Goal: Check status: Check status

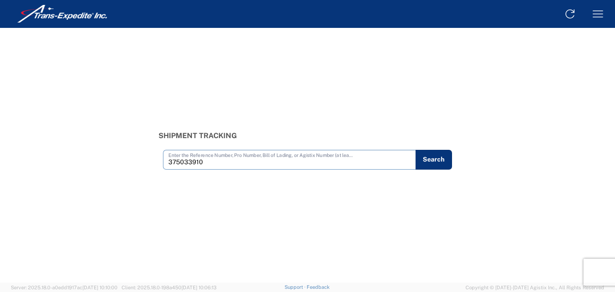
type input "375033910"
type input "375033937"
